Goal: Task Accomplishment & Management: Manage account settings

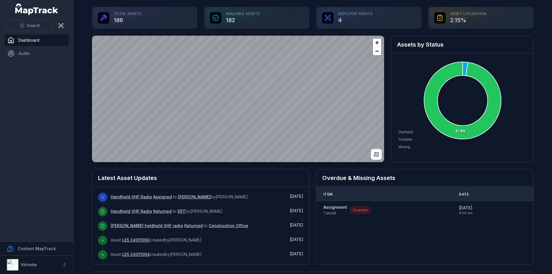
click at [54, 99] on nav "Dashboard Audits" at bounding box center [36, 138] width 73 height 207
click at [37, 148] on nav "Dashboard Audits" at bounding box center [36, 138] width 73 height 207
click at [36, 27] on span "Search" at bounding box center [34, 26] width 14 height 6
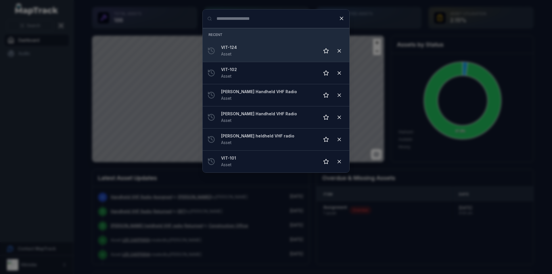
click at [240, 51] on div "VIT-124 Asset" at bounding box center [268, 51] width 94 height 13
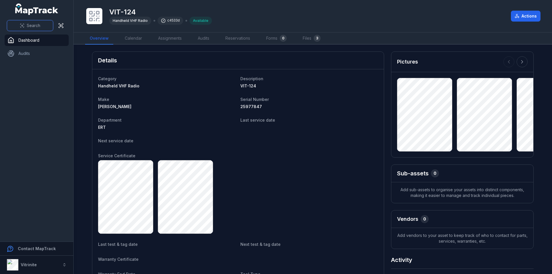
click at [35, 26] on span "Search" at bounding box center [34, 26] width 14 height 6
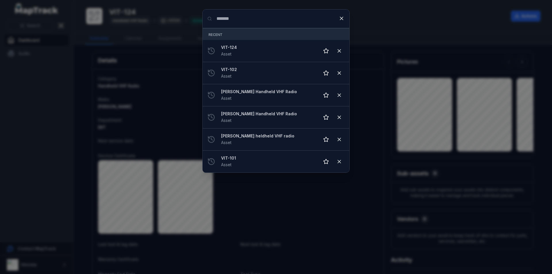
type input "*******"
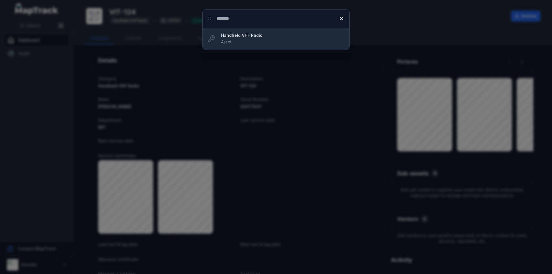
click at [240, 41] on div "Handheld VHF Radio Asset" at bounding box center [283, 39] width 124 height 13
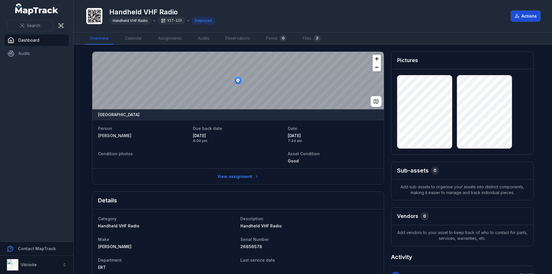
click at [528, 13] on button "Actions" at bounding box center [526, 16] width 30 height 11
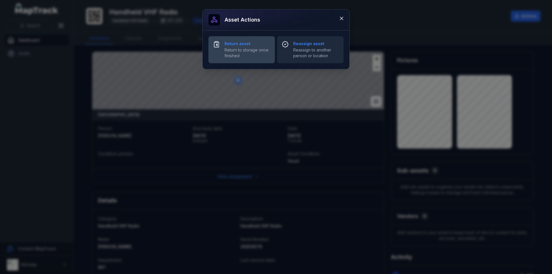
click at [257, 56] on span "Return to storage once finished" at bounding box center [248, 53] width 46 height 12
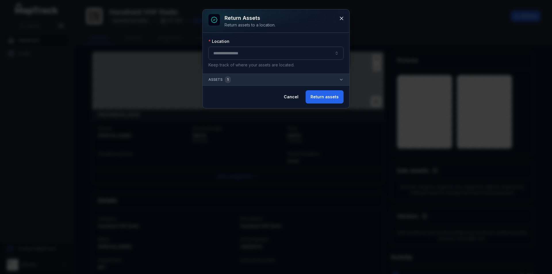
click at [257, 48] on button "button" at bounding box center [276, 53] width 135 height 13
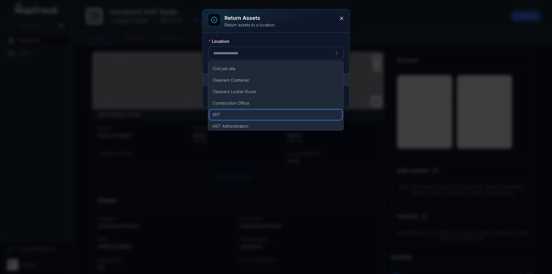
click at [235, 113] on div "ERT" at bounding box center [275, 115] width 133 height 10
type input "***"
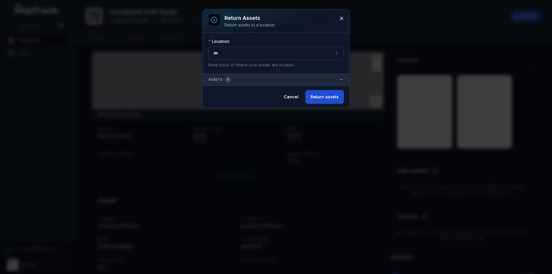
click at [315, 94] on button "Return assets" at bounding box center [325, 96] width 38 height 13
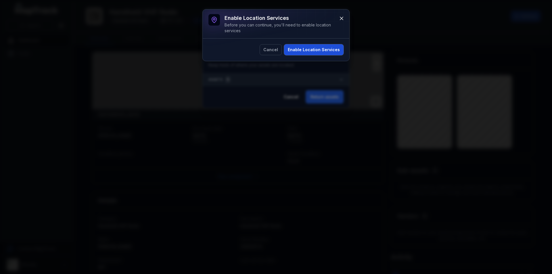
click at [312, 50] on button "Enable Location Services" at bounding box center [314, 49] width 60 height 11
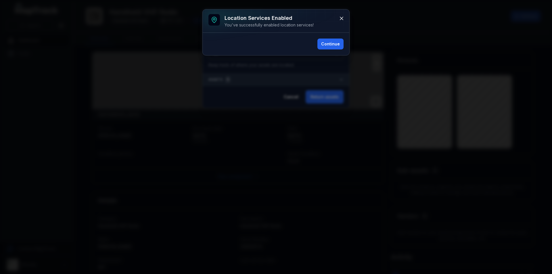
click at [290, 46] on div "Continue" at bounding box center [276, 44] width 135 height 11
click at [330, 43] on button "Continue" at bounding box center [331, 44] width 26 height 11
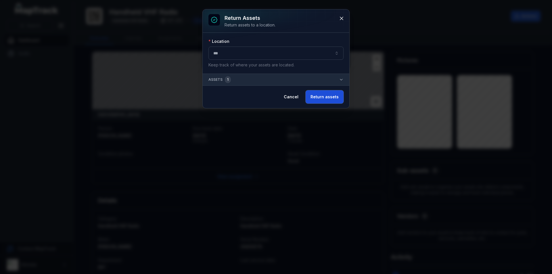
click at [320, 100] on button "Return assets" at bounding box center [325, 96] width 38 height 13
